Goal: Transaction & Acquisition: Purchase product/service

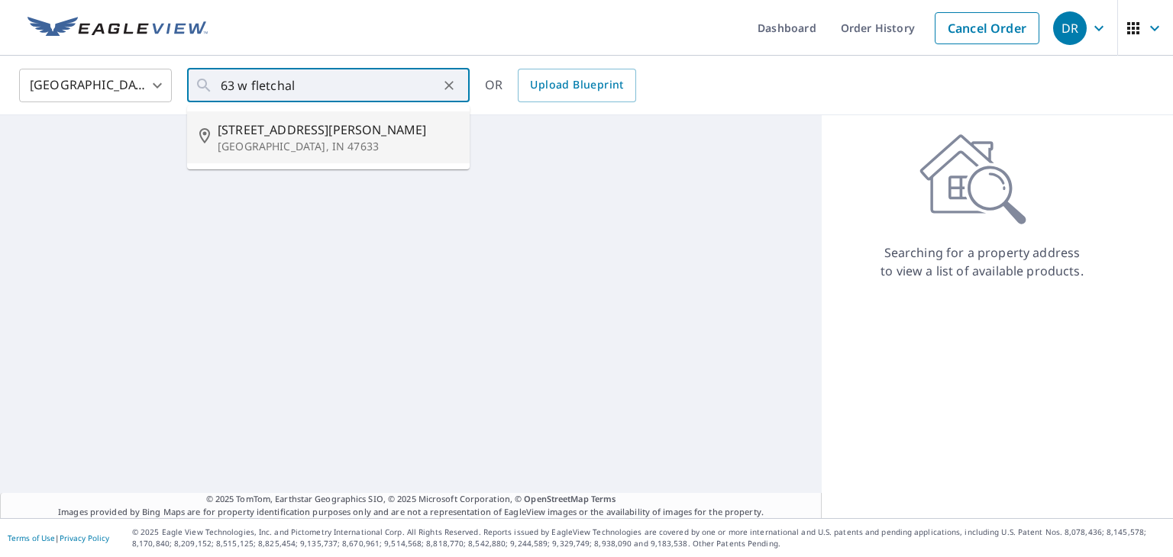
click at [330, 121] on span "[STREET_ADDRESS][PERSON_NAME]" at bounding box center [338, 130] width 240 height 18
type input "[STREET_ADDRESS][PERSON_NAME]"
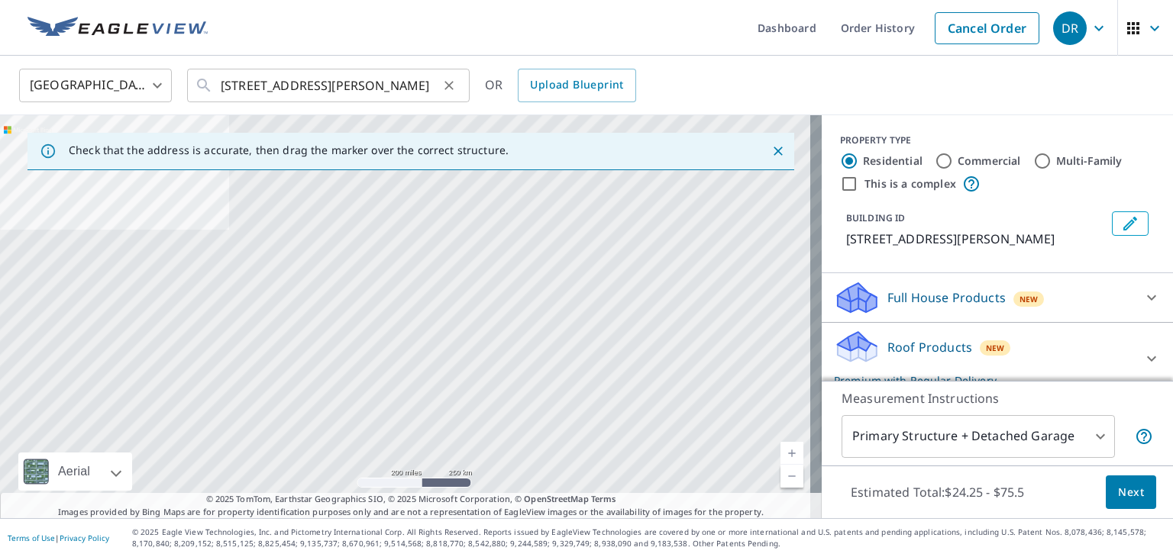
click at [446, 86] on icon "Clear" at bounding box center [448, 85] width 15 height 15
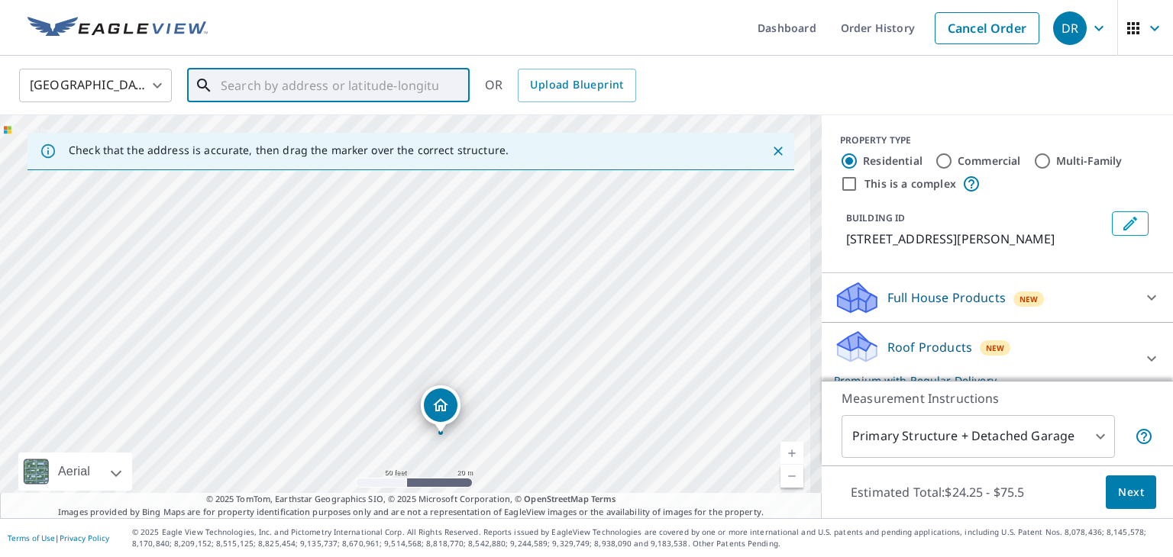
click at [393, 277] on div "[STREET_ADDRESS][PERSON_NAME]" at bounding box center [410, 316] width 821 height 403
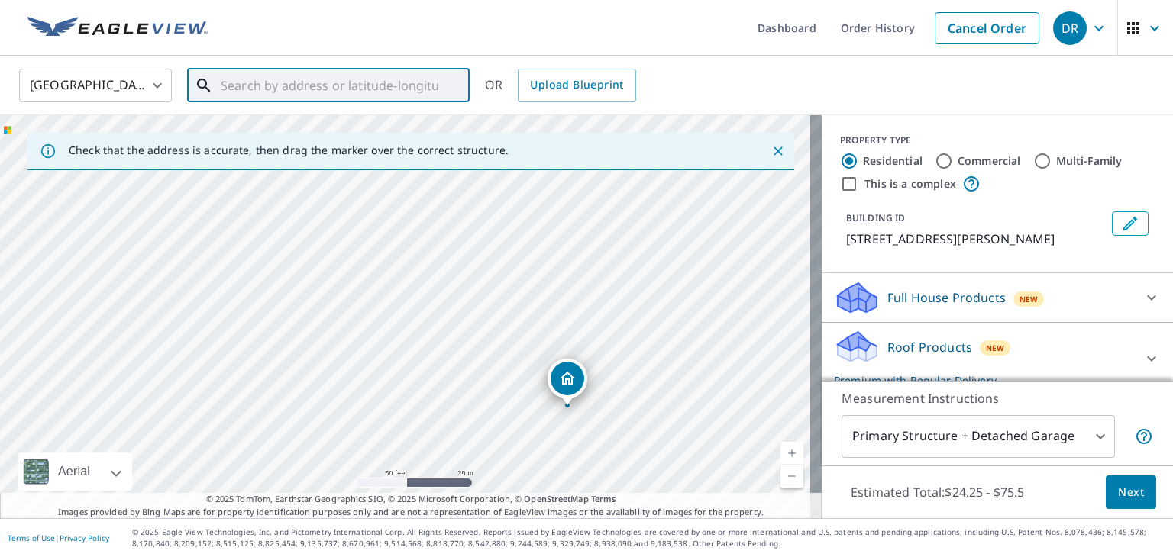
drag, startPoint x: 431, startPoint y: 279, endPoint x: 592, endPoint y: 370, distance: 186.0
click at [592, 370] on div "[STREET_ADDRESS][PERSON_NAME]" at bounding box center [410, 316] width 821 height 403
drag, startPoint x: 605, startPoint y: 358, endPoint x: 624, endPoint y: 292, distance: 68.6
click at [624, 292] on div "[STREET_ADDRESS][PERSON_NAME]" at bounding box center [410, 316] width 821 height 403
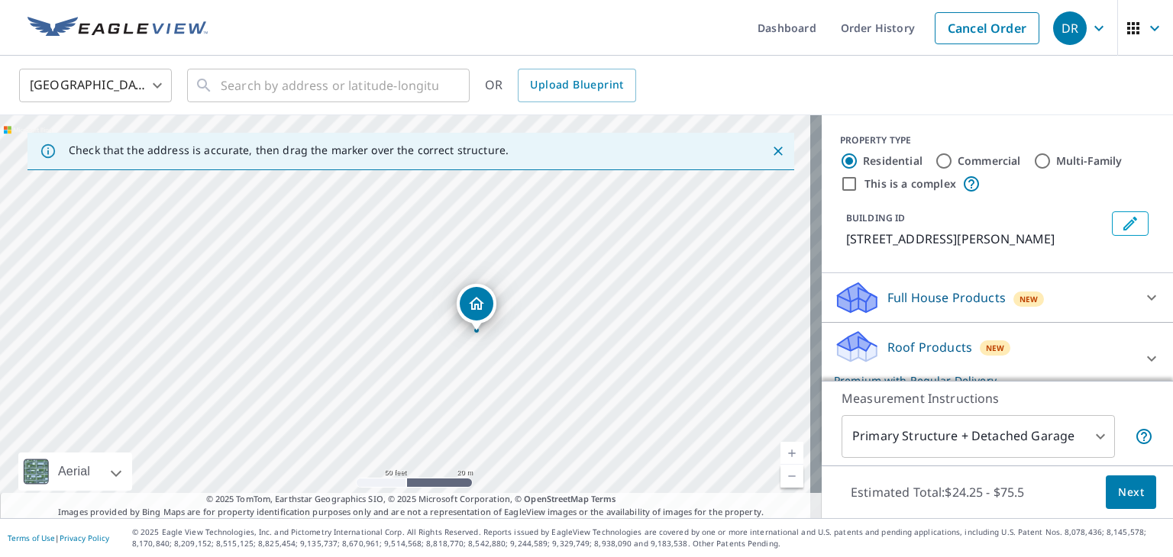
drag, startPoint x: 586, startPoint y: 306, endPoint x: 476, endPoint y: 297, distance: 110.3
drag, startPoint x: 576, startPoint y: 325, endPoint x: 554, endPoint y: 361, distance: 42.2
click at [554, 361] on div "[STREET_ADDRESS][DEMOGRAPHIC_DATA]" at bounding box center [410, 316] width 821 height 403
drag, startPoint x: 528, startPoint y: 327, endPoint x: 516, endPoint y: 361, distance: 35.7
click at [516, 361] on div "[STREET_ADDRESS][DEMOGRAPHIC_DATA]" at bounding box center [410, 316] width 821 height 403
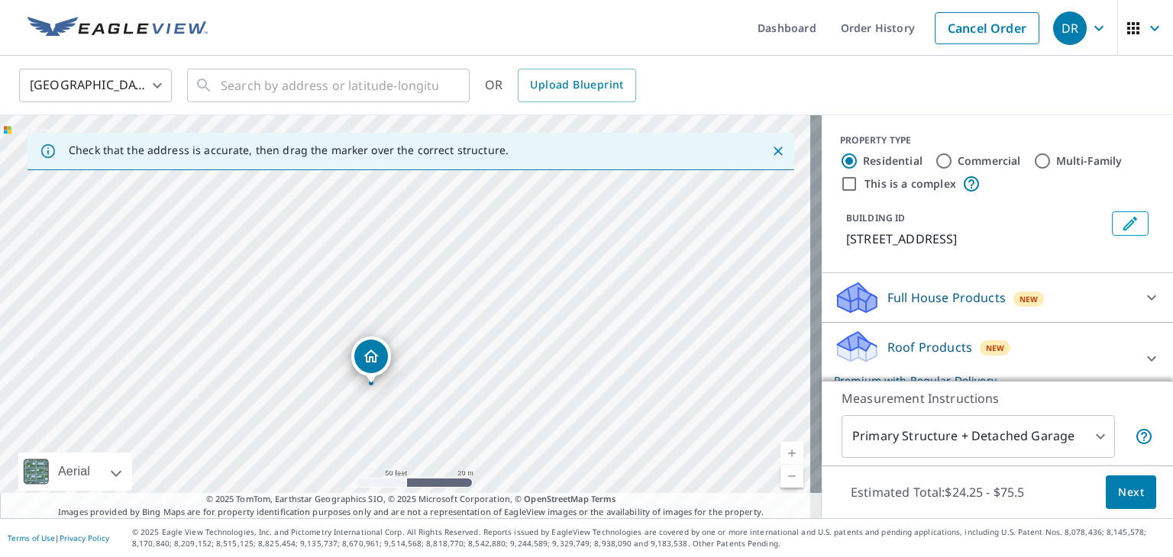
click at [935, 158] on input "Commercial" at bounding box center [943, 161] width 18 height 18
radio input "true"
type input "4"
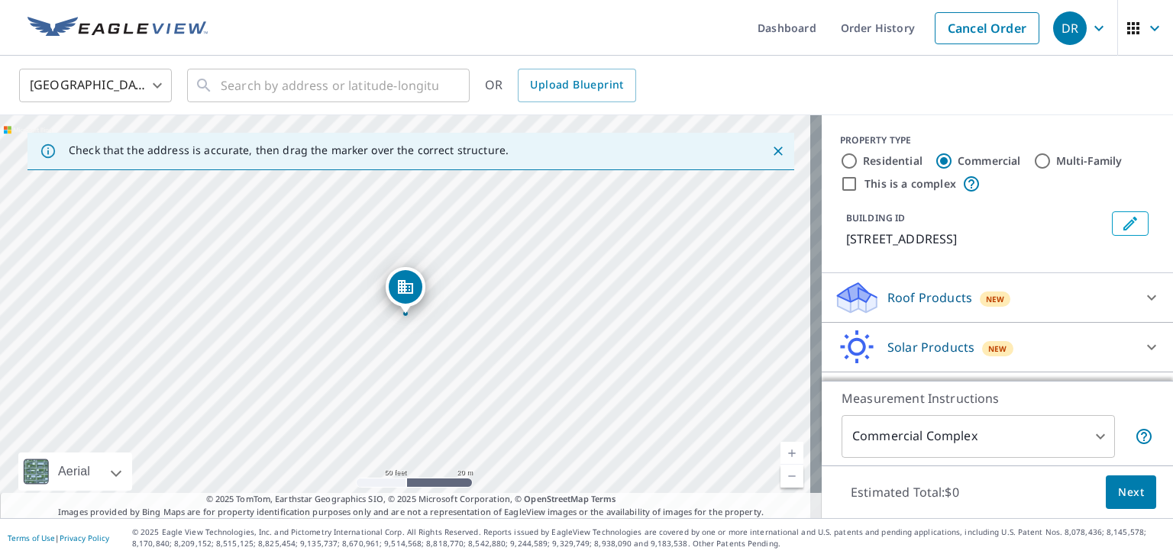
scroll to position [40, 0]
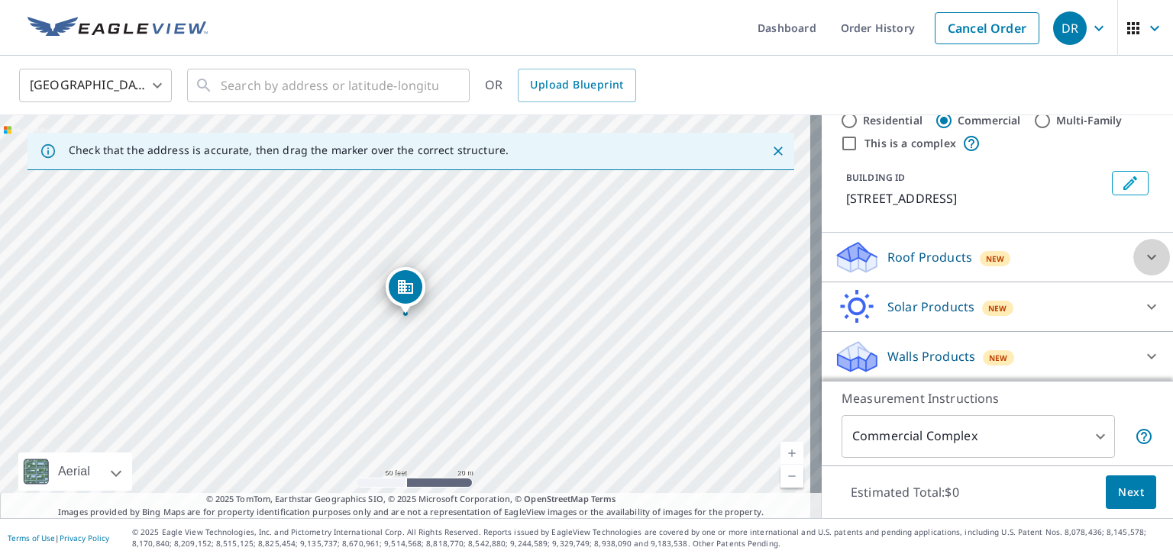
click at [1142, 253] on icon at bounding box center [1151, 257] width 18 height 18
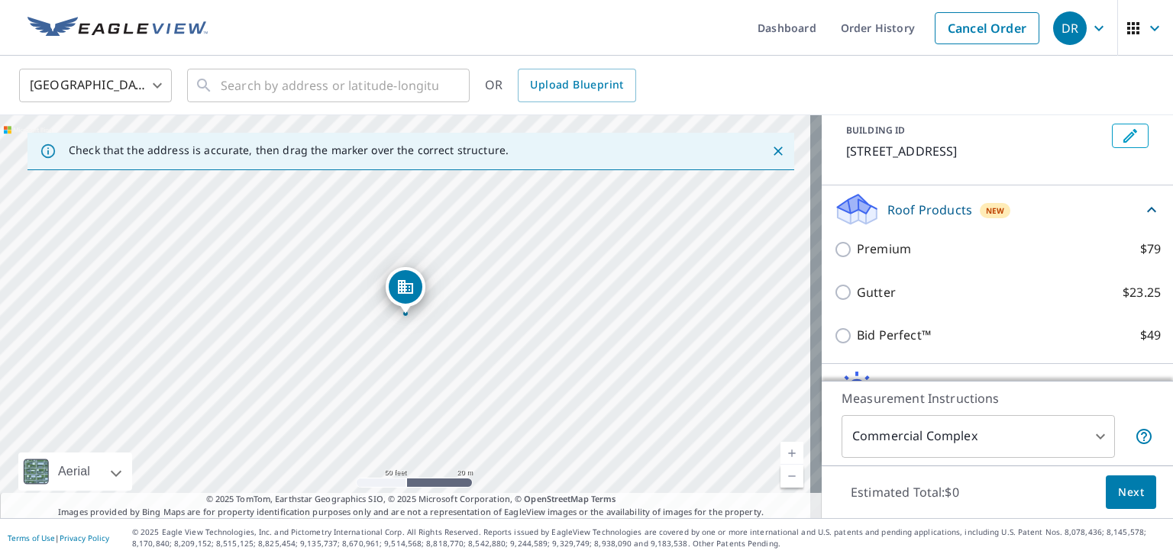
scroll to position [104, 0]
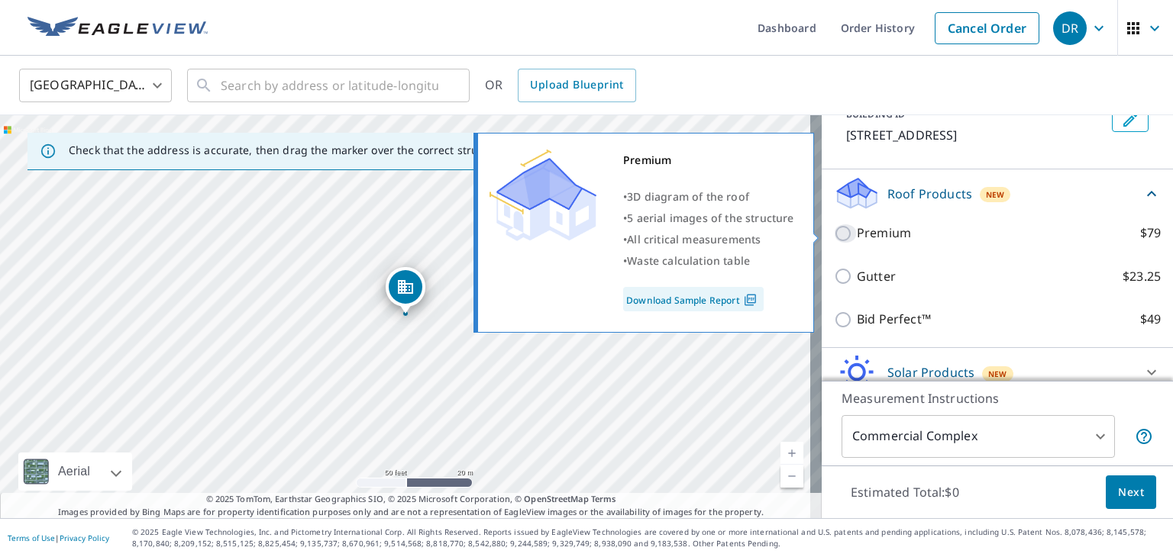
click at [836, 224] on input "Premium $79" at bounding box center [845, 233] width 23 height 18
checkbox input "true"
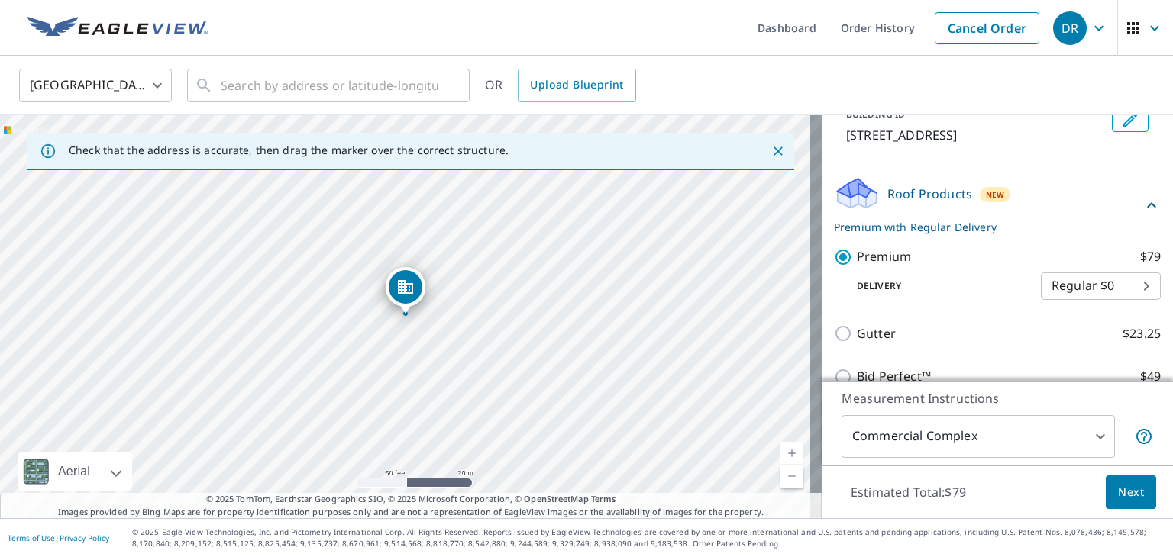
click at [1090, 437] on body "DR DR Dashboard Order History Cancel Order DR United States [GEOGRAPHIC_DATA] ​…" at bounding box center [586, 278] width 1173 height 557
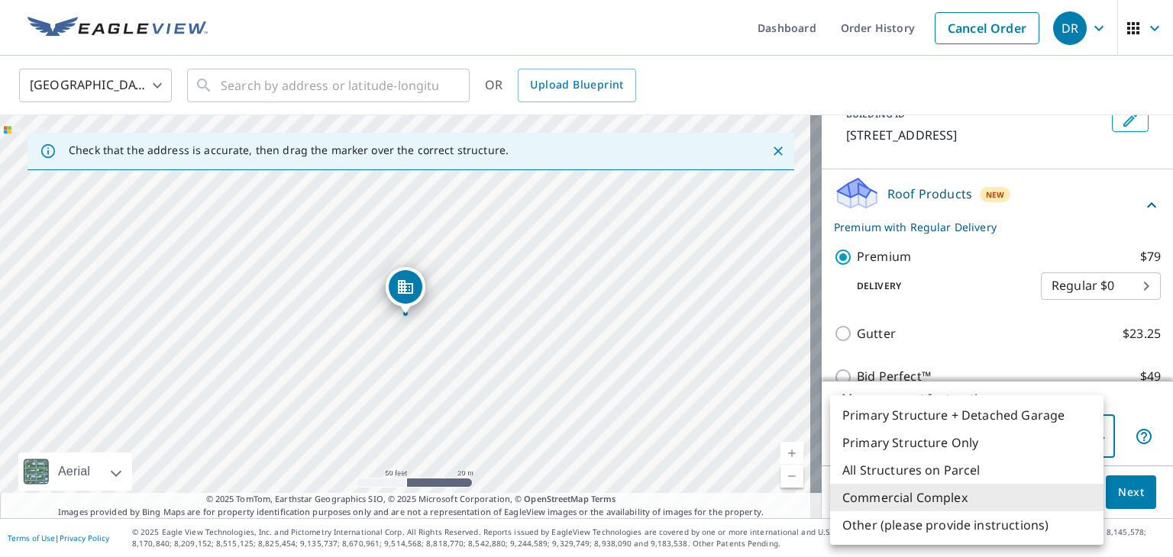
click at [1014, 466] on li "All Structures on Parcel" at bounding box center [966, 470] width 273 height 27
type input "3"
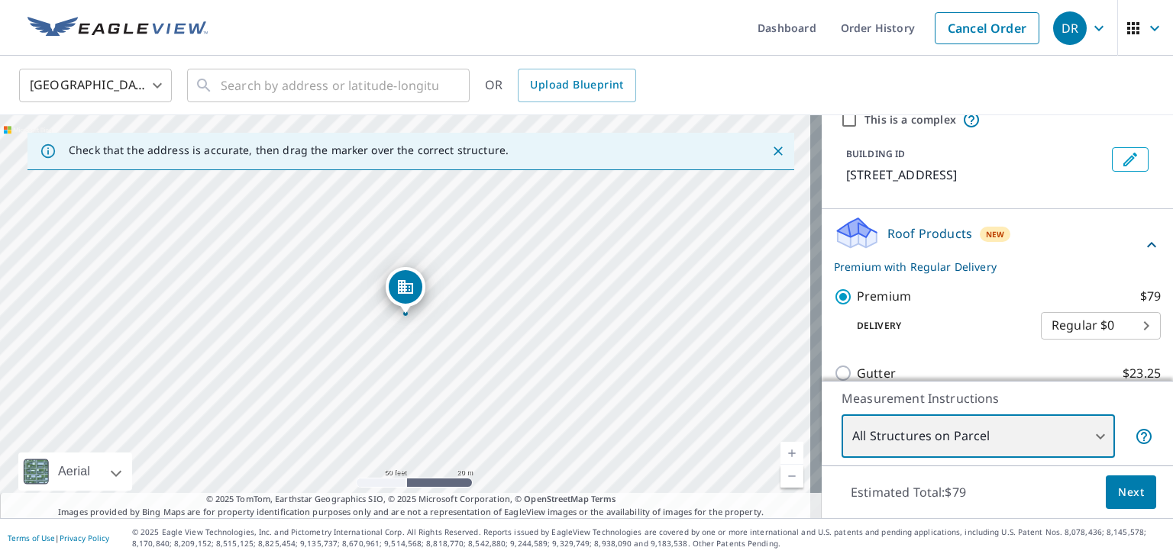
scroll to position [226, 0]
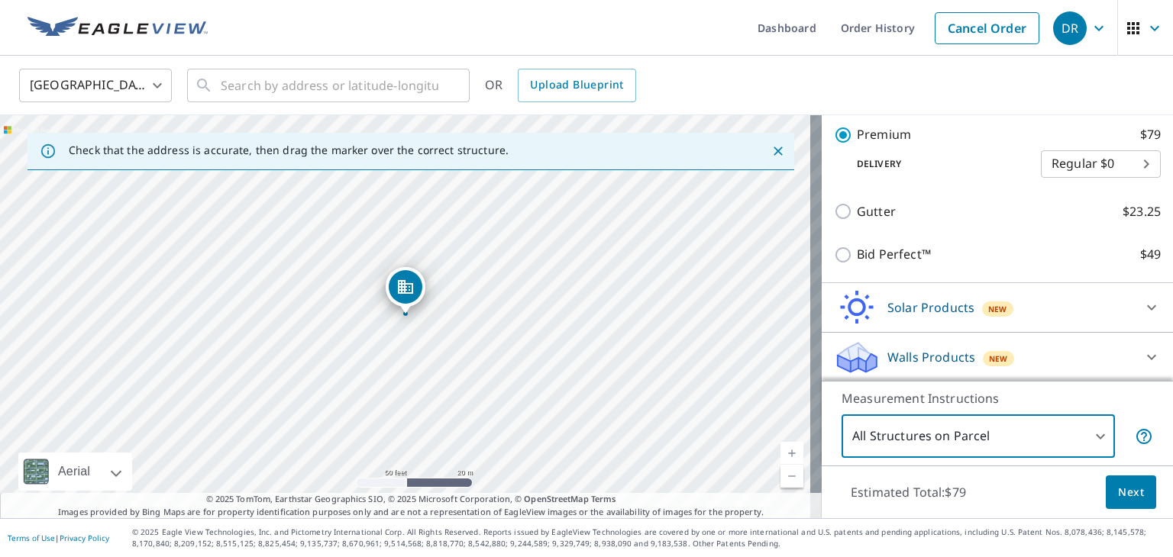
click at [1118, 483] on span "Next" at bounding box center [1131, 492] width 26 height 19
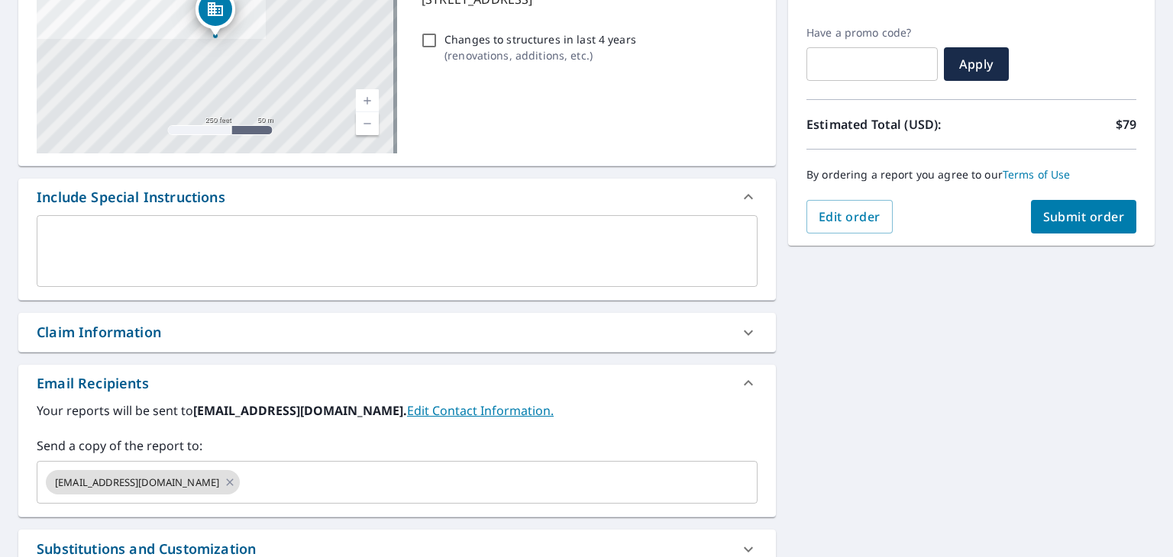
scroll to position [292, 0]
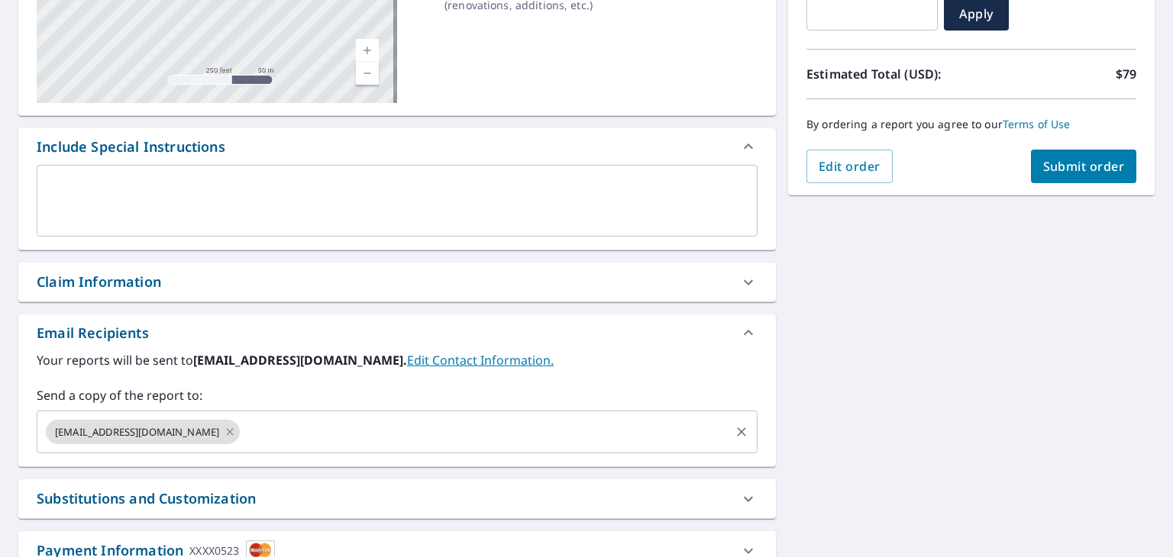
click at [175, 429] on div "[EMAIL_ADDRESS][DOMAIN_NAME]" at bounding box center [143, 432] width 194 height 24
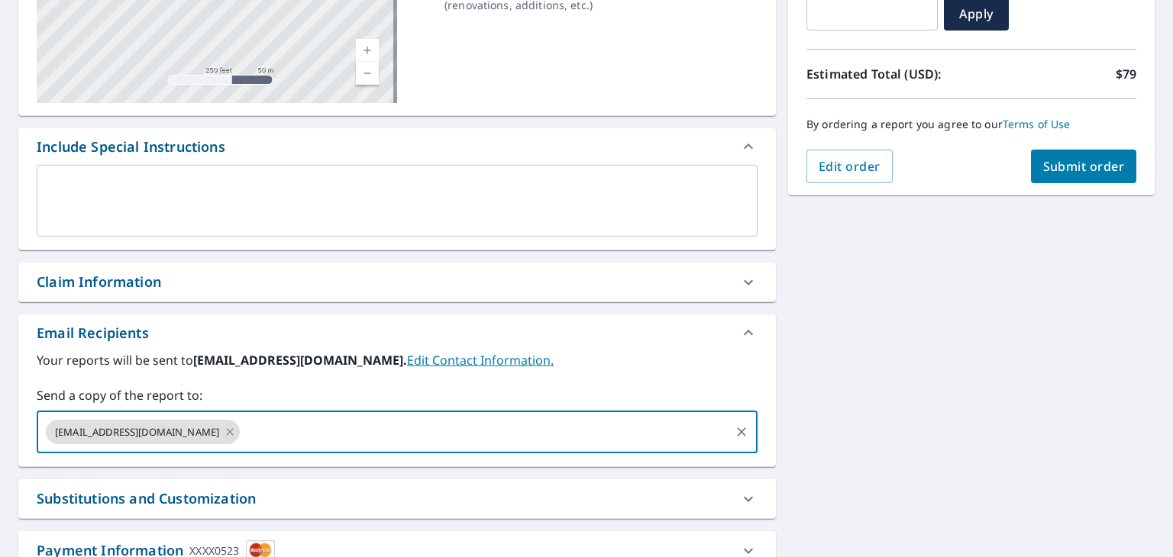
click at [224, 429] on icon at bounding box center [230, 432] width 12 height 17
type input "[EMAIL_ADDRESS][DOMAIN_NAME]"
click at [1081, 173] on span "Submit order" at bounding box center [1084, 166] width 82 height 17
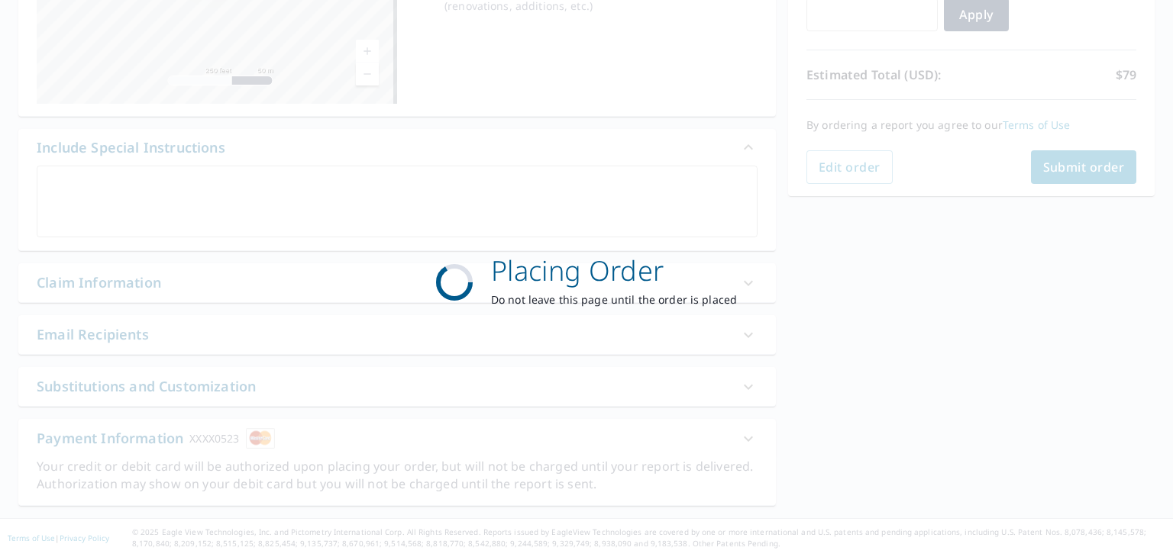
scroll to position [290, 0]
